Goal: Task Accomplishment & Management: Use online tool/utility

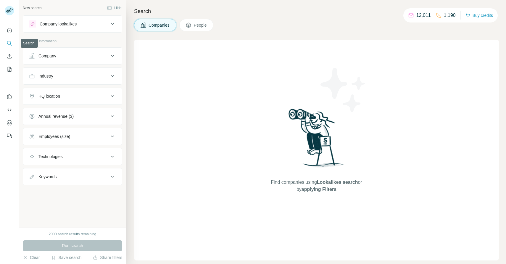
click at [11, 43] on icon "Search" at bounding box center [10, 43] width 6 height 6
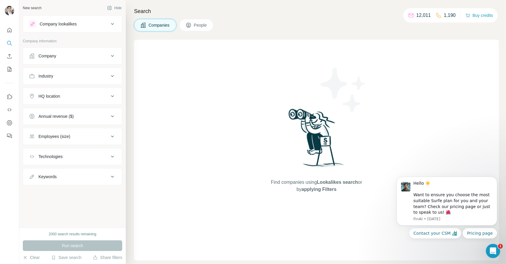
click at [89, 247] on div "Run search" at bounding box center [72, 245] width 99 height 11
click at [92, 59] on button "Company" at bounding box center [72, 56] width 99 height 14
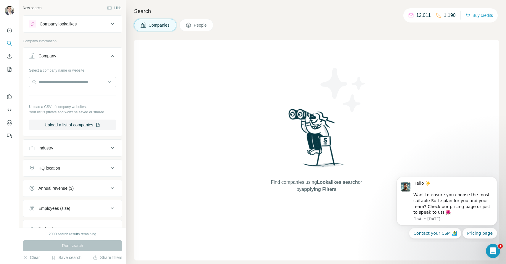
click at [92, 59] on div "Company" at bounding box center [69, 56] width 80 height 6
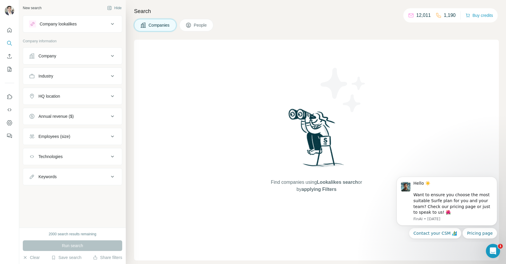
click at [188, 29] on button "People" at bounding box center [196, 25] width 34 height 12
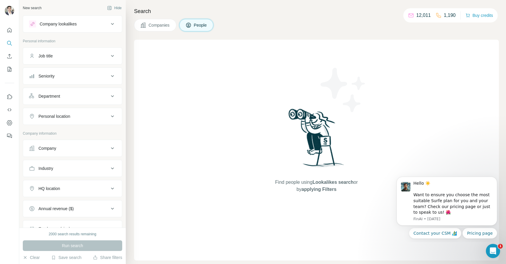
click at [79, 56] on div "Job title" at bounding box center [69, 56] width 80 height 6
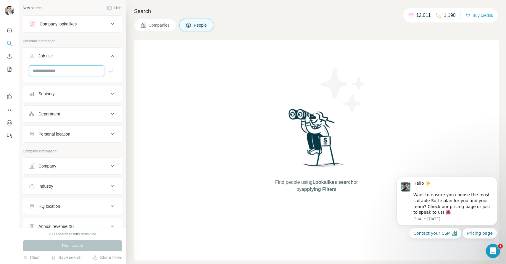
click at [77, 68] on input "text" at bounding box center [66, 70] width 75 height 11
click at [93, 37] on div "Company lookalikes Personal information Job title Seniority Department Personal…" at bounding box center [72, 171] width 99 height 312
click at [92, 51] on button "Job title" at bounding box center [72, 57] width 99 height 17
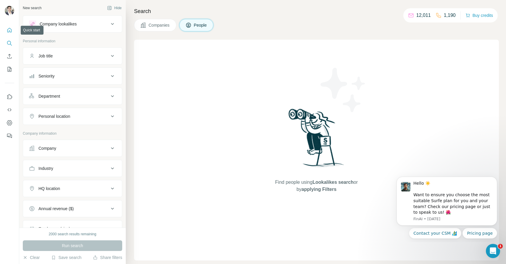
click at [12, 35] on button "Quick start" at bounding box center [9, 30] width 9 height 11
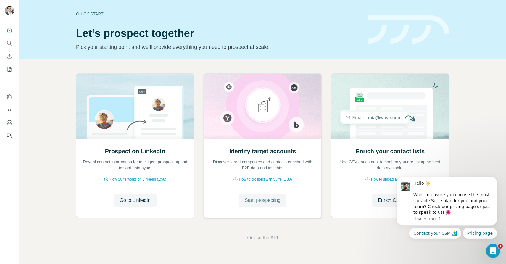
click at [275, 204] on span "Start prospecting" at bounding box center [263, 200] width 36 height 7
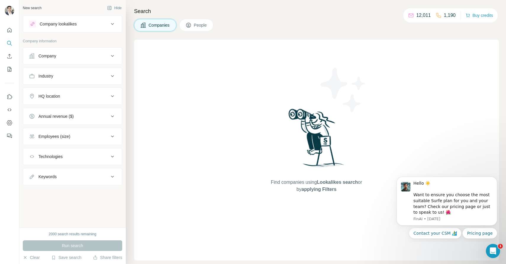
click at [80, 28] on button "Company lookalikes" at bounding box center [72, 24] width 99 height 14
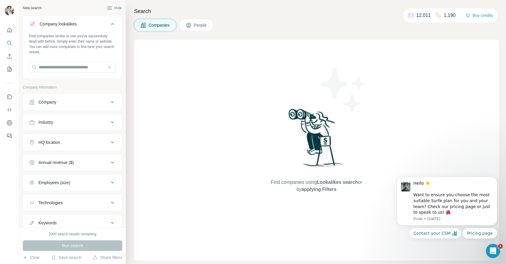
click at [80, 28] on button "Company lookalikes" at bounding box center [72, 25] width 99 height 17
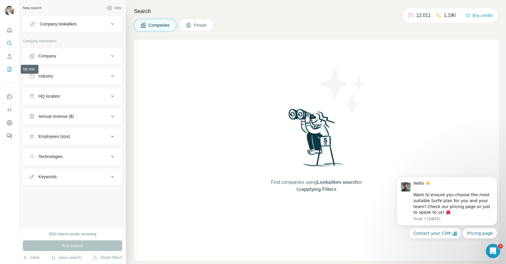
click at [7, 69] on icon "My lists" at bounding box center [10, 69] width 6 height 6
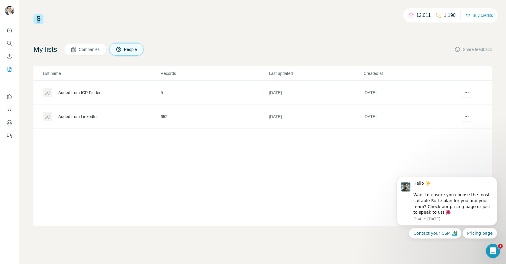
click at [89, 94] on div "Added from ICP Finder" at bounding box center [79, 93] width 42 height 6
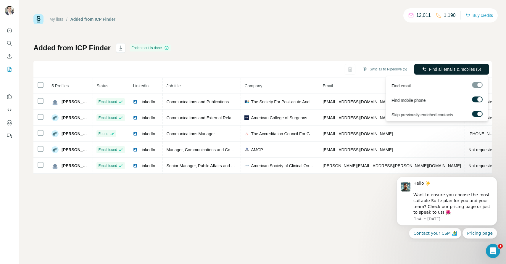
click at [405, 86] on span "Find email" at bounding box center [400, 86] width 19 height 6
